Goal: Task Accomplishment & Management: Complete application form

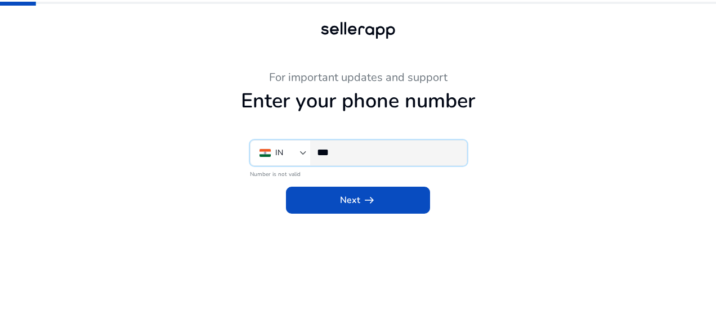
click at [360, 152] on input "***" at bounding box center [387, 152] width 141 height 12
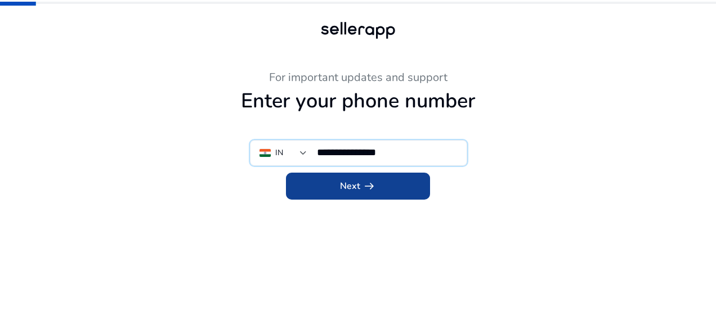
type input "**********"
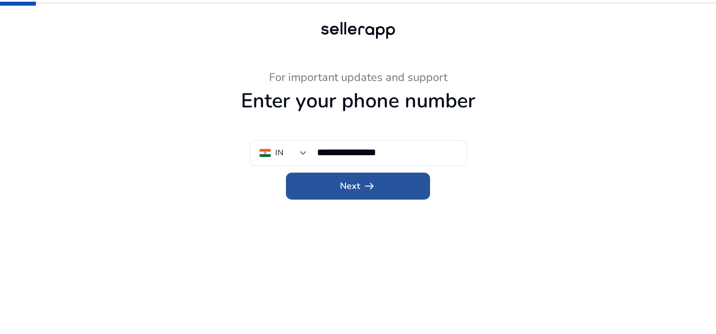
click at [383, 176] on span at bounding box center [358, 186] width 144 height 27
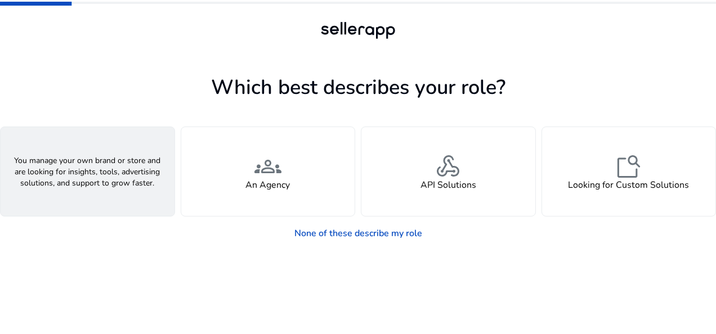
click at [93, 185] on h4 "A Seller" at bounding box center [87, 185] width 34 height 11
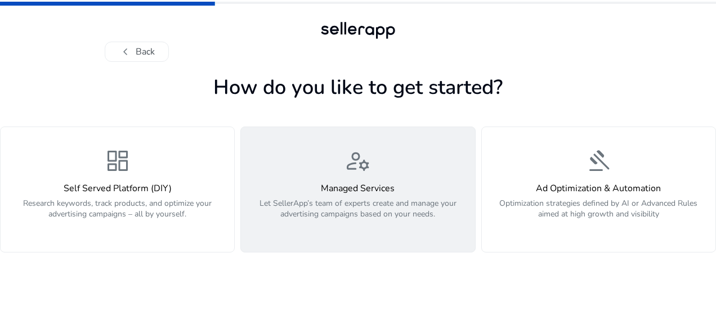
click at [367, 181] on div "manage_accounts Managed Services Let SellerApp’s team of experts create and man…" at bounding box center [358, 189] width 220 height 84
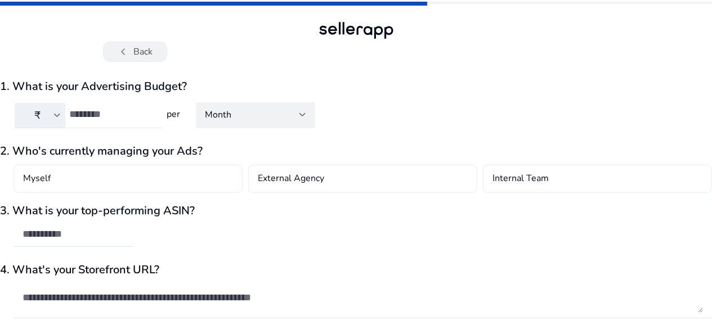
click at [143, 50] on button "chevron_left Back" at bounding box center [135, 52] width 64 height 20
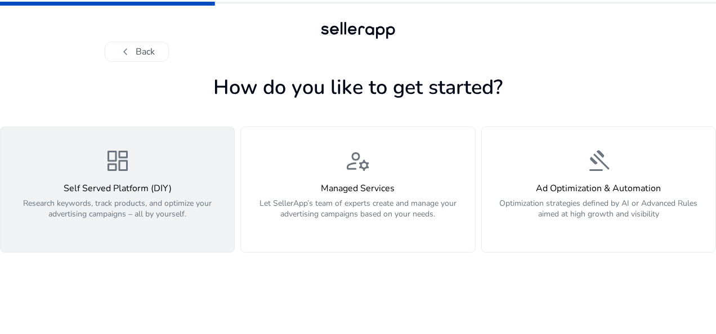
click at [91, 186] on h4 "Self Served Platform (DIY)" at bounding box center [117, 188] width 220 height 11
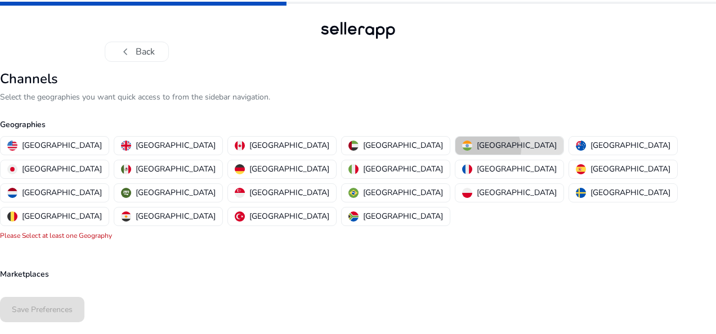
click at [477, 149] on p "[GEOGRAPHIC_DATA]" at bounding box center [517, 146] width 80 height 12
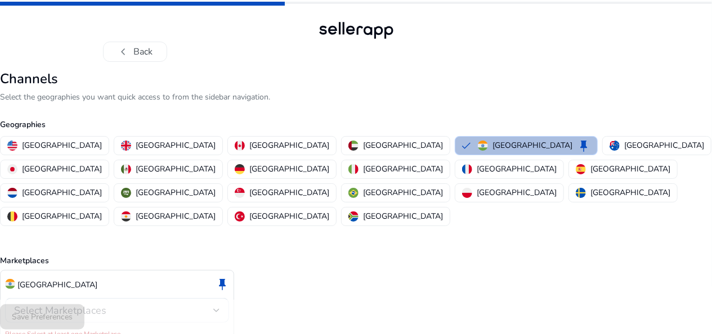
scroll to position [28, 0]
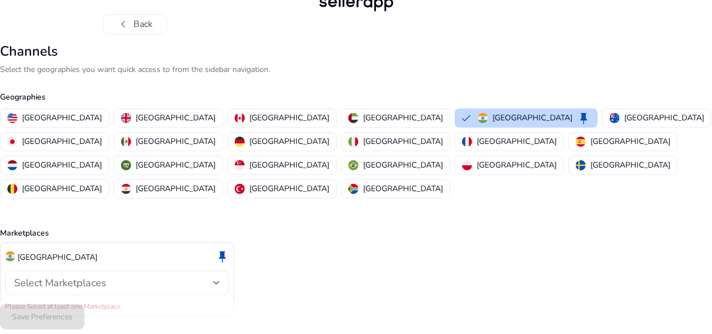
click at [191, 271] on div "Select Marketplaces" at bounding box center [117, 283] width 206 height 25
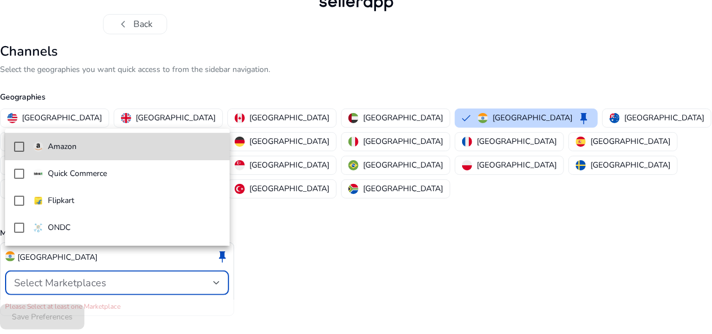
click at [129, 142] on span "Amazon" at bounding box center [126, 147] width 187 height 12
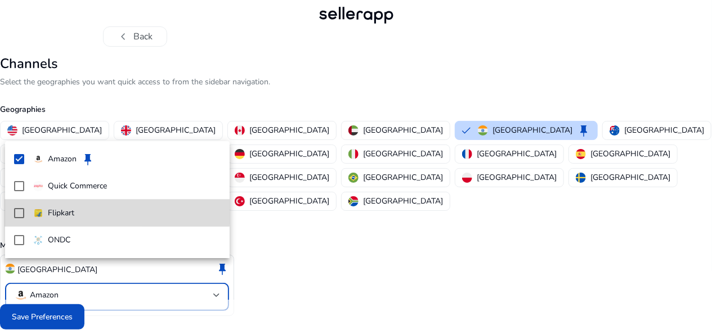
click at [43, 212] on div "Flipkart" at bounding box center [53, 213] width 41 height 12
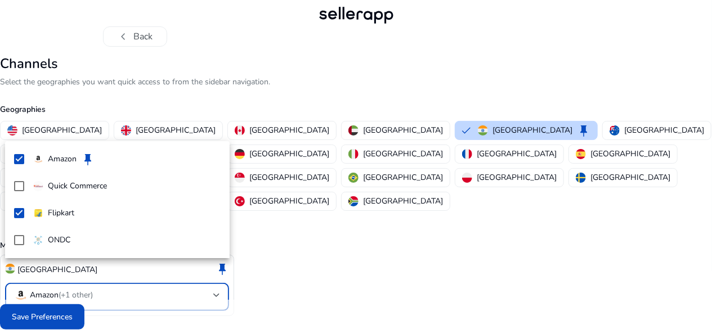
click at [59, 309] on div at bounding box center [356, 167] width 712 height 334
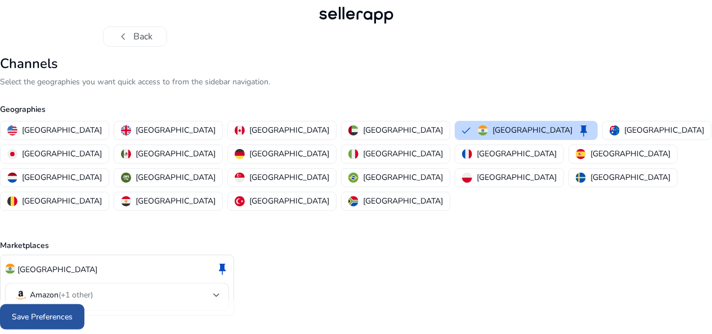
click at [61, 313] on span "Save Preferences" at bounding box center [42, 317] width 61 height 12
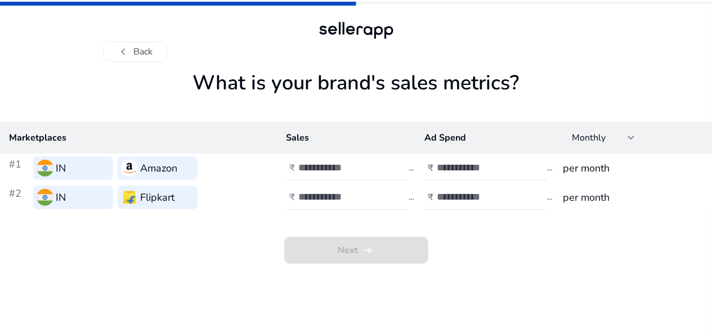
scroll to position [0, 0]
click at [360, 164] on input "number" at bounding box center [338, 168] width 76 height 12
type input "*****"
click at [450, 172] on input "number" at bounding box center [477, 168] width 76 height 12
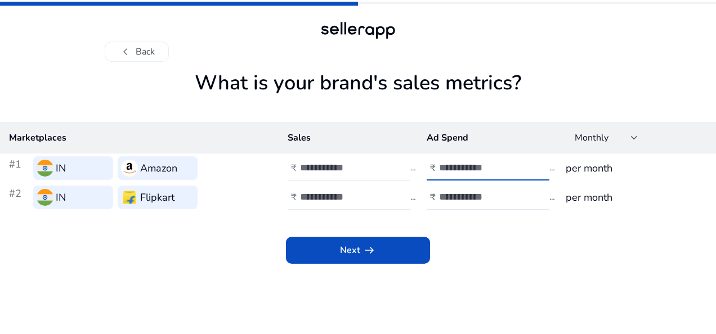
type input "***"
click at [355, 192] on input "number" at bounding box center [338, 197] width 76 height 12
type input "*****"
click at [482, 198] on input "number" at bounding box center [477, 197] width 76 height 12
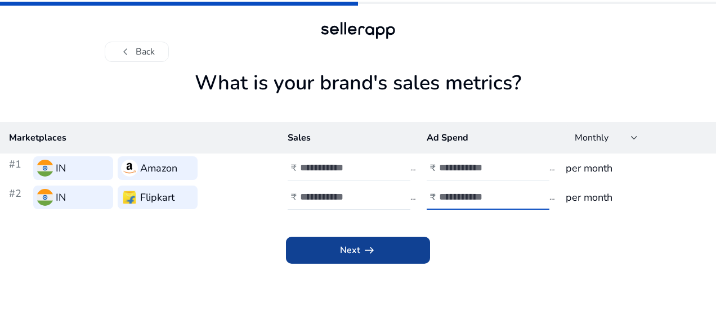
type input "***"
click at [394, 243] on span at bounding box center [358, 250] width 144 height 27
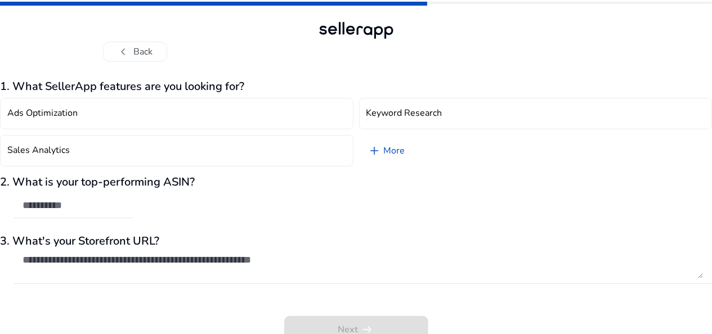
scroll to position [9, 0]
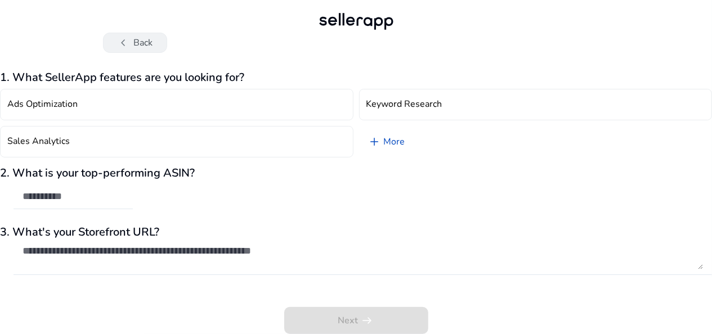
click at [135, 40] on button "chevron_left Back" at bounding box center [135, 43] width 64 height 20
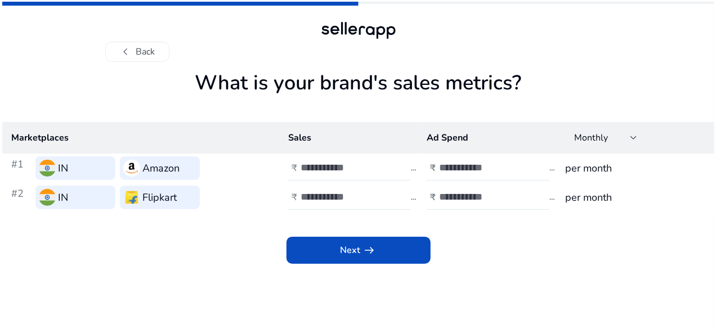
scroll to position [0, 0]
click at [136, 50] on button "chevron_left Back" at bounding box center [137, 52] width 64 height 20
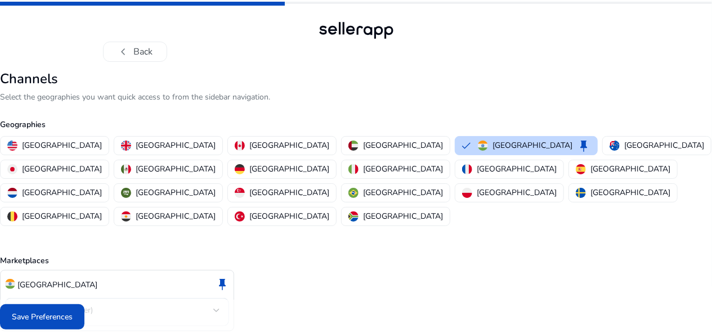
click at [136, 50] on button "chevron_left Back" at bounding box center [135, 52] width 64 height 20
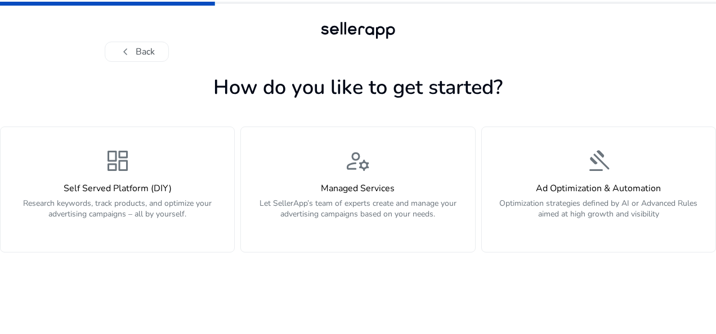
click at [136, 50] on button "chevron_left Back" at bounding box center [137, 52] width 64 height 20
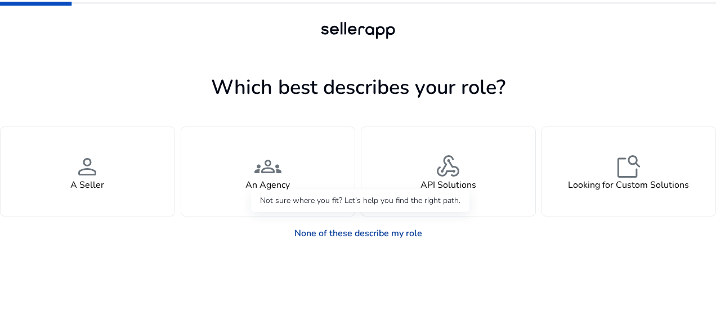
click at [384, 237] on link "None of these describe my role" at bounding box center [358, 233] width 146 height 23
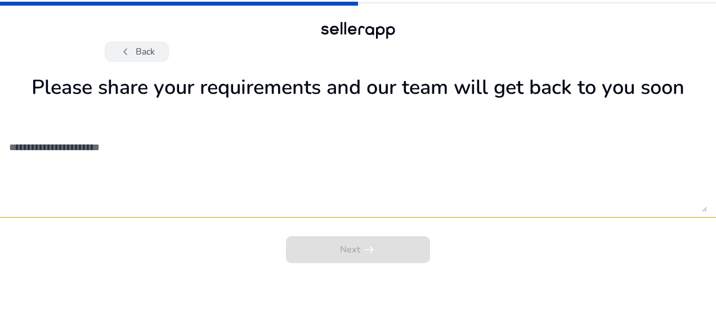
click at [140, 61] on button "chevron_left Back" at bounding box center [137, 52] width 64 height 20
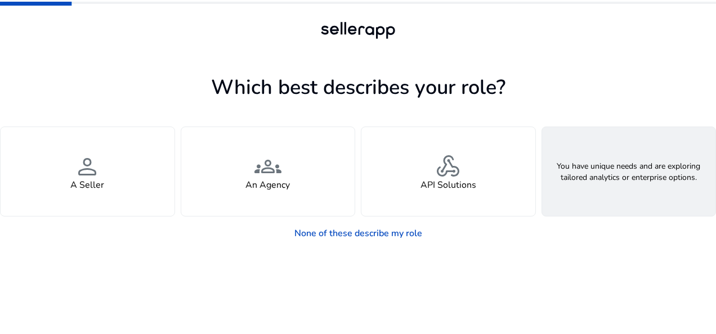
click at [651, 176] on div "feature_search Looking for Custom Solutions" at bounding box center [629, 171] width 174 height 89
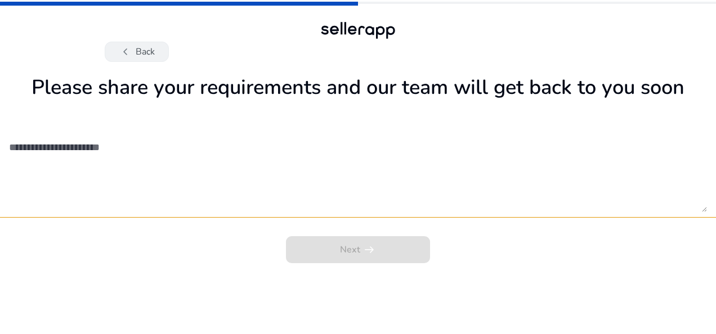
click at [144, 47] on button "chevron_left Back" at bounding box center [137, 52] width 64 height 20
